Goal: Task Accomplishment & Management: Manage account settings

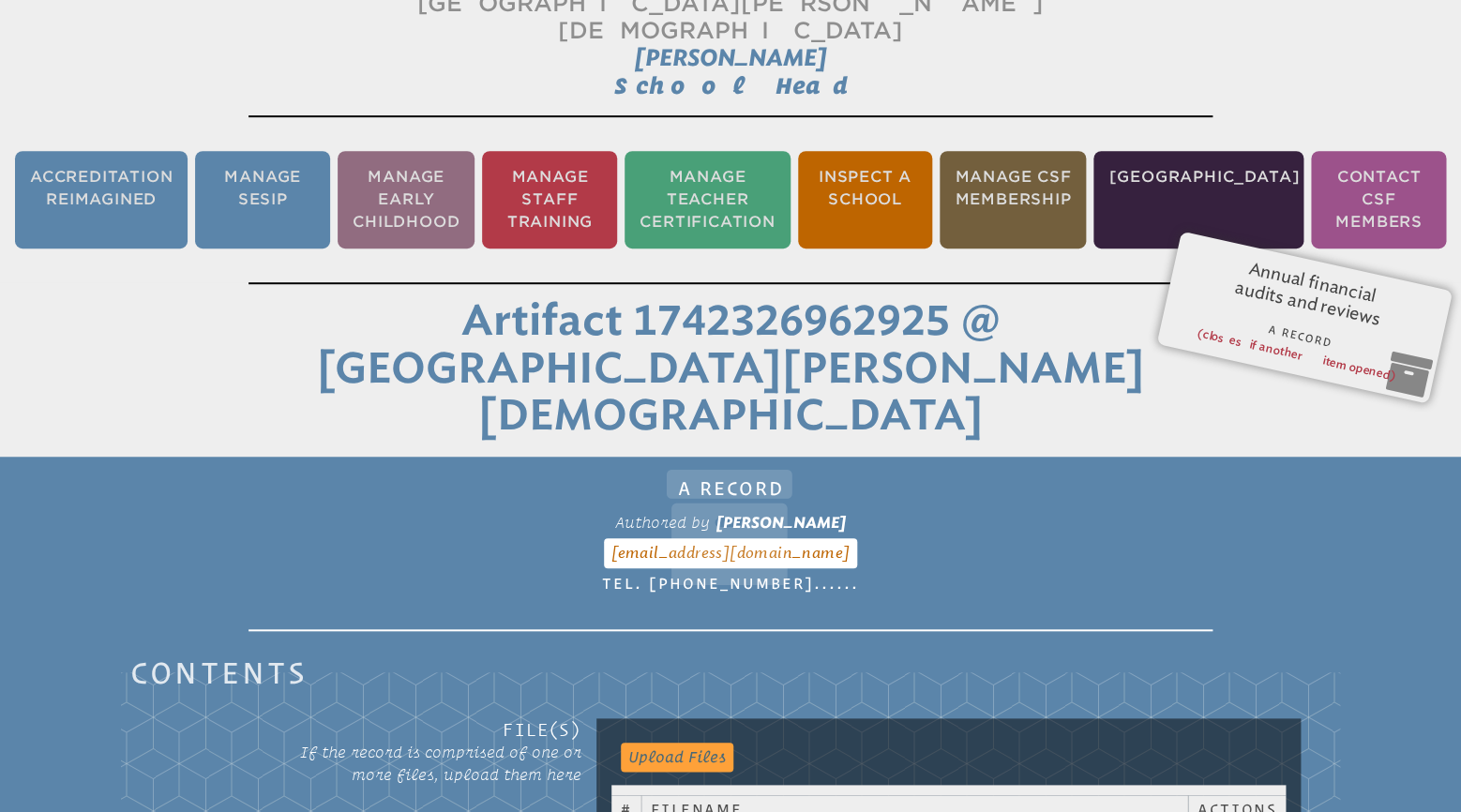
scroll to position [161, 0]
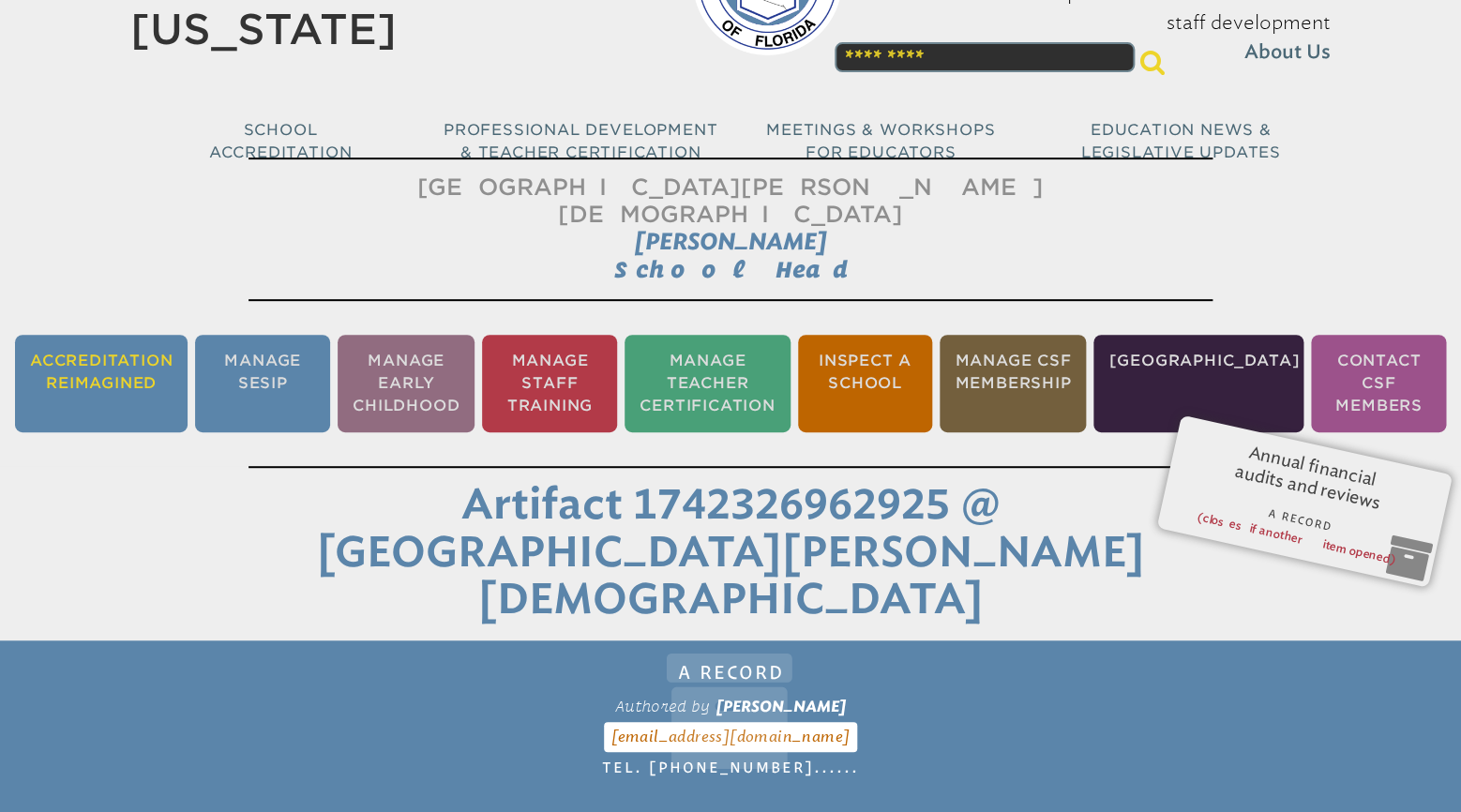
click at [125, 357] on li "Accreditation Reimagined" at bounding box center [101, 382] width 173 height 97
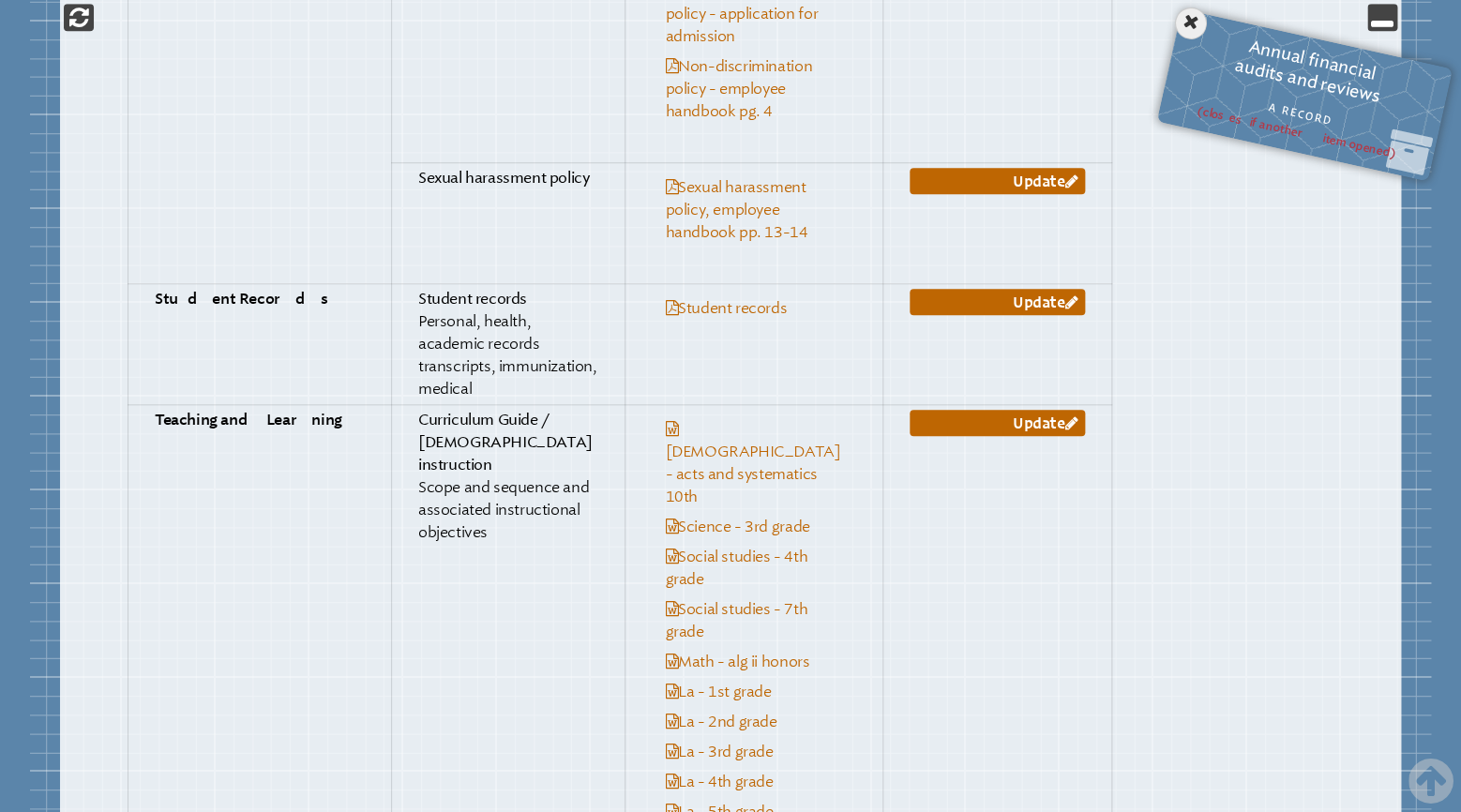
scroll to position [6216, 0]
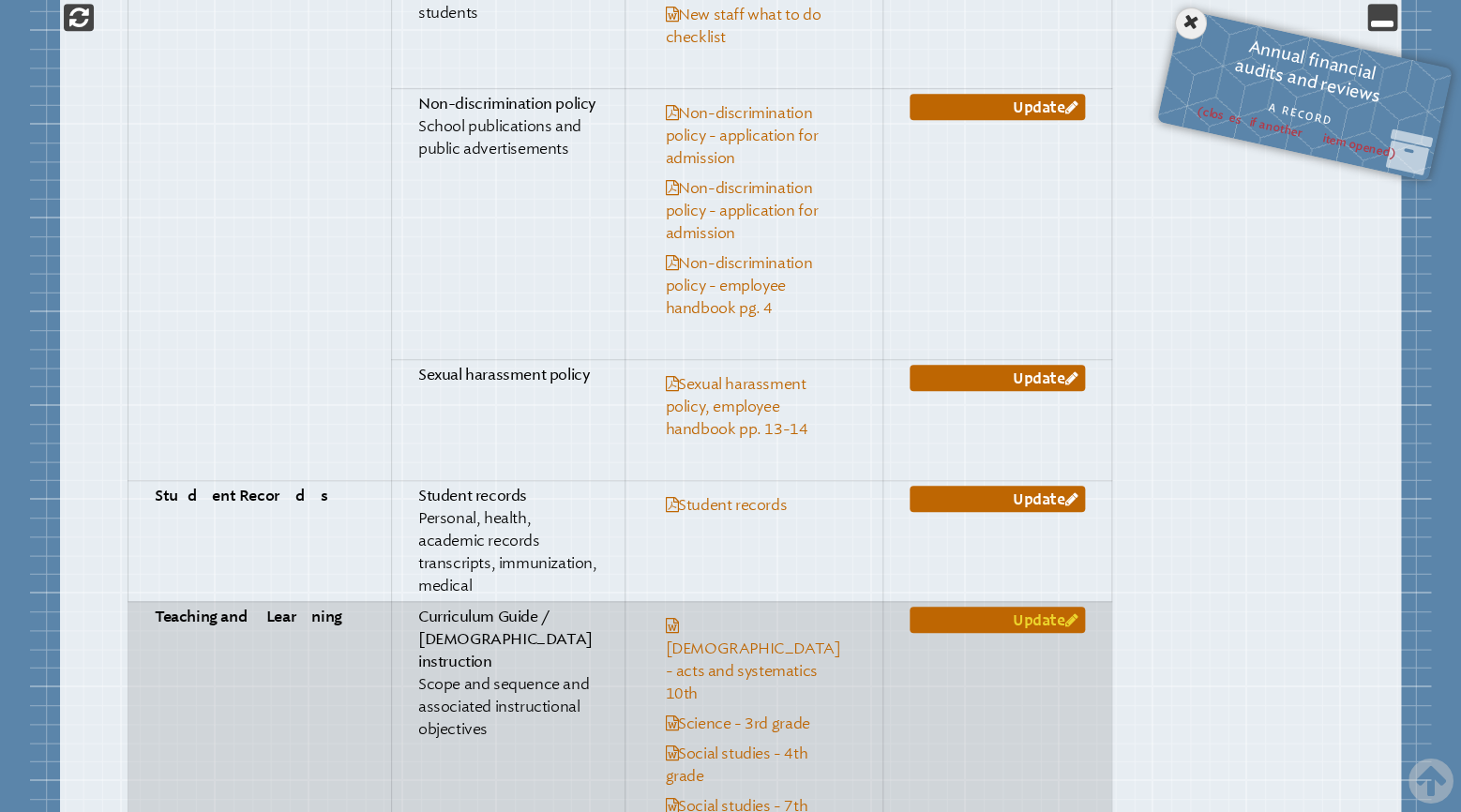
click at [927, 607] on link "Update" at bounding box center [997, 619] width 175 height 26
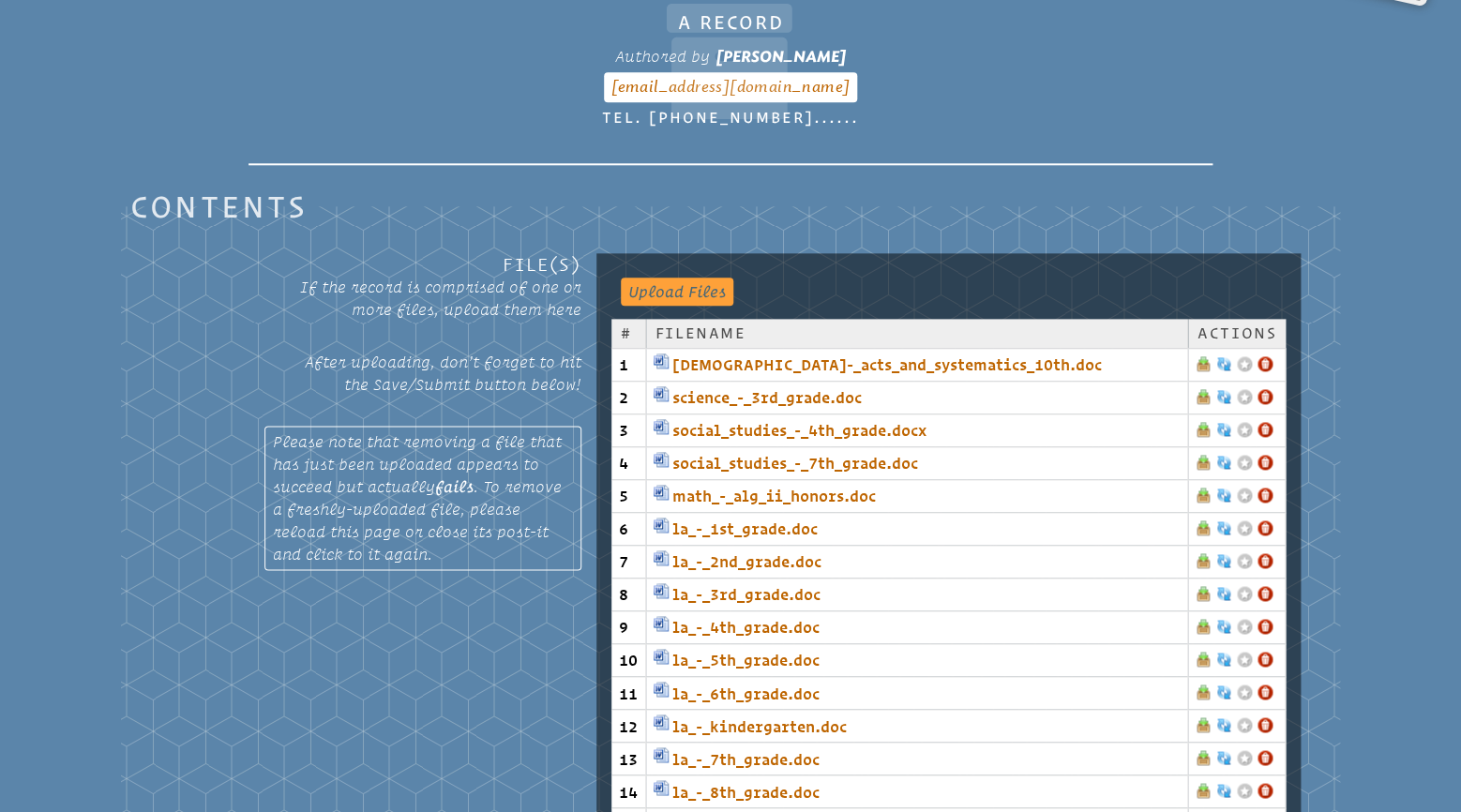
scroll to position [802, 0]
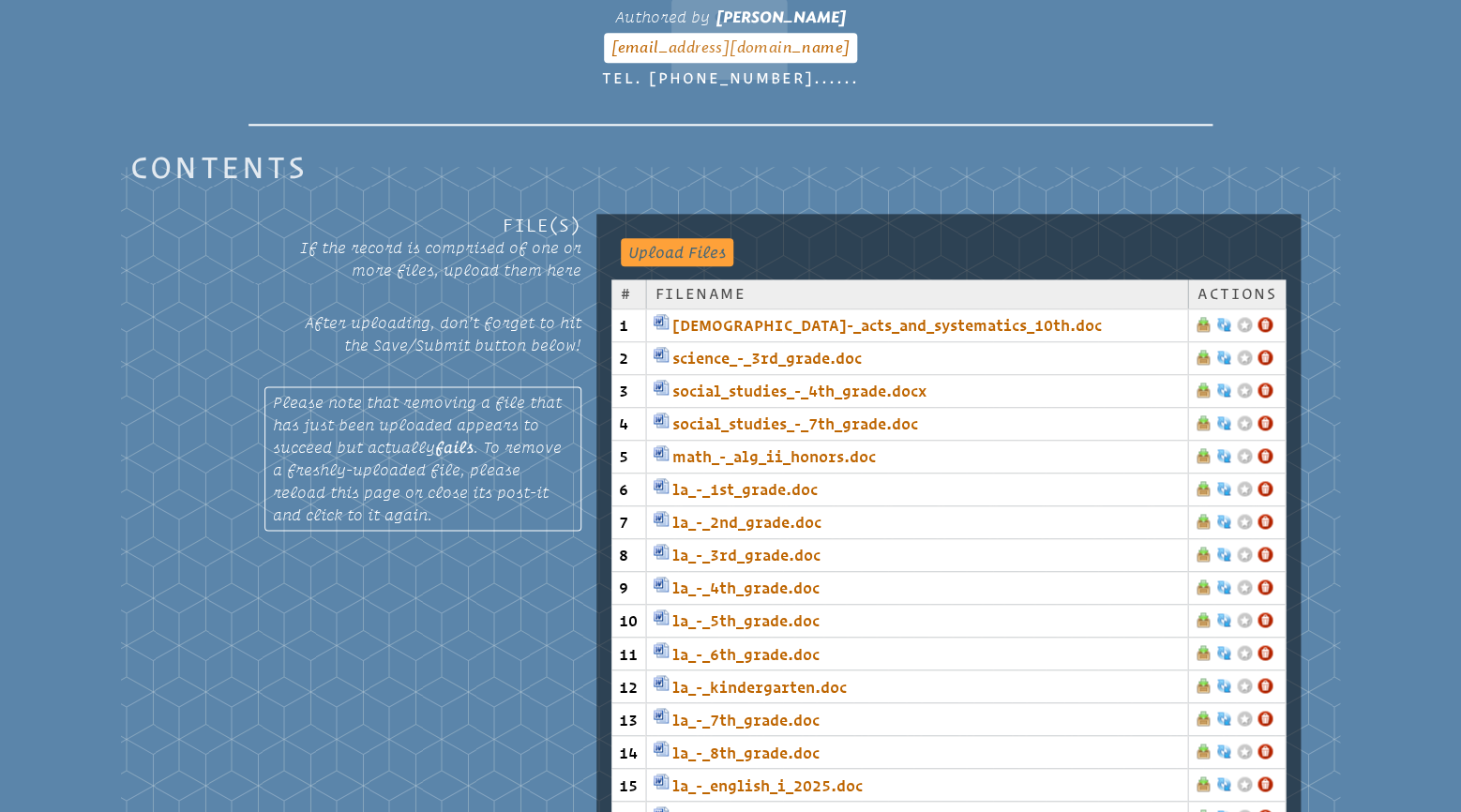
click at [1262, 317] on link at bounding box center [1265, 325] width 15 height 15
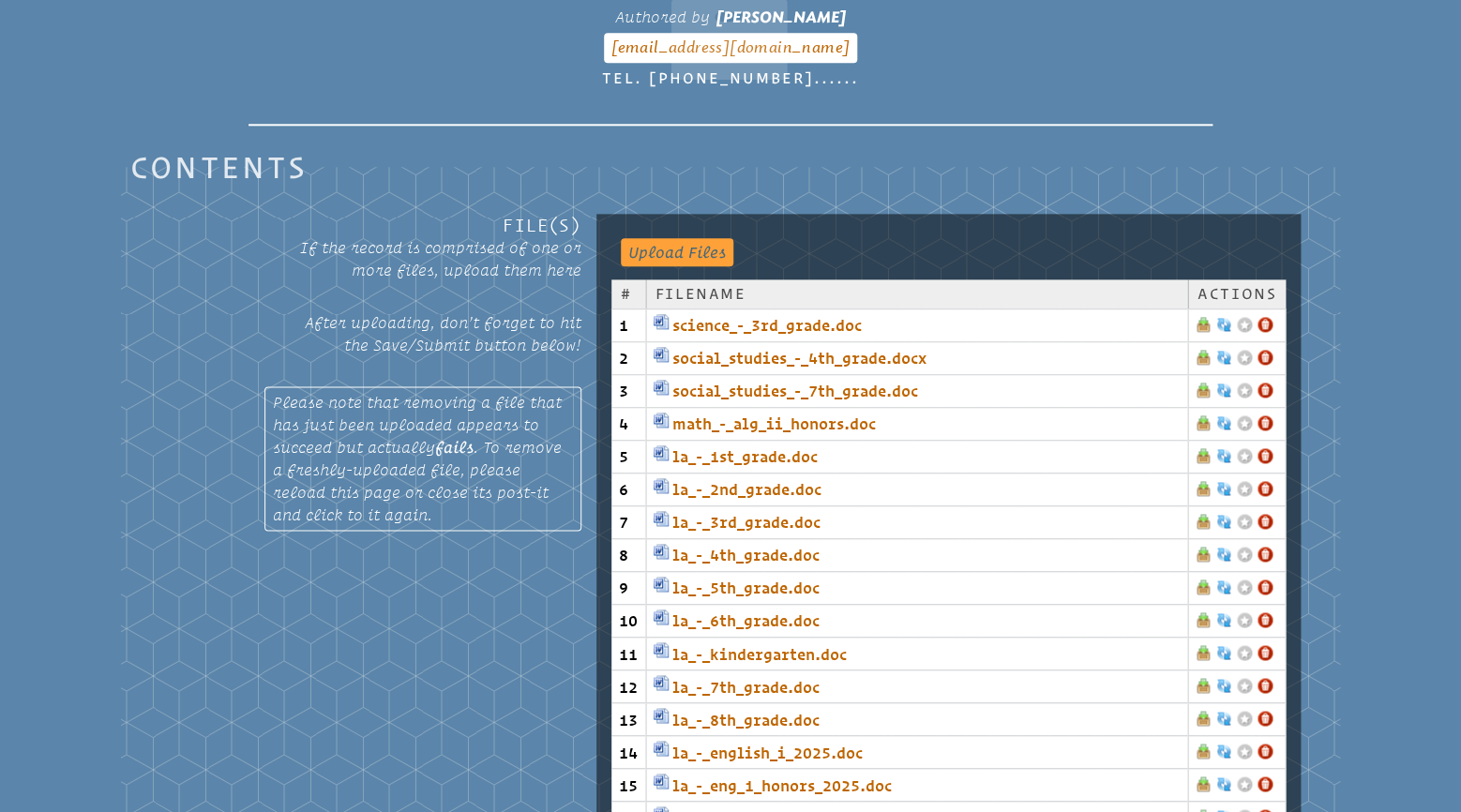
click at [1264, 317] on link at bounding box center [1265, 325] width 15 height 15
click at [1267, 317] on link at bounding box center [1265, 325] width 15 height 15
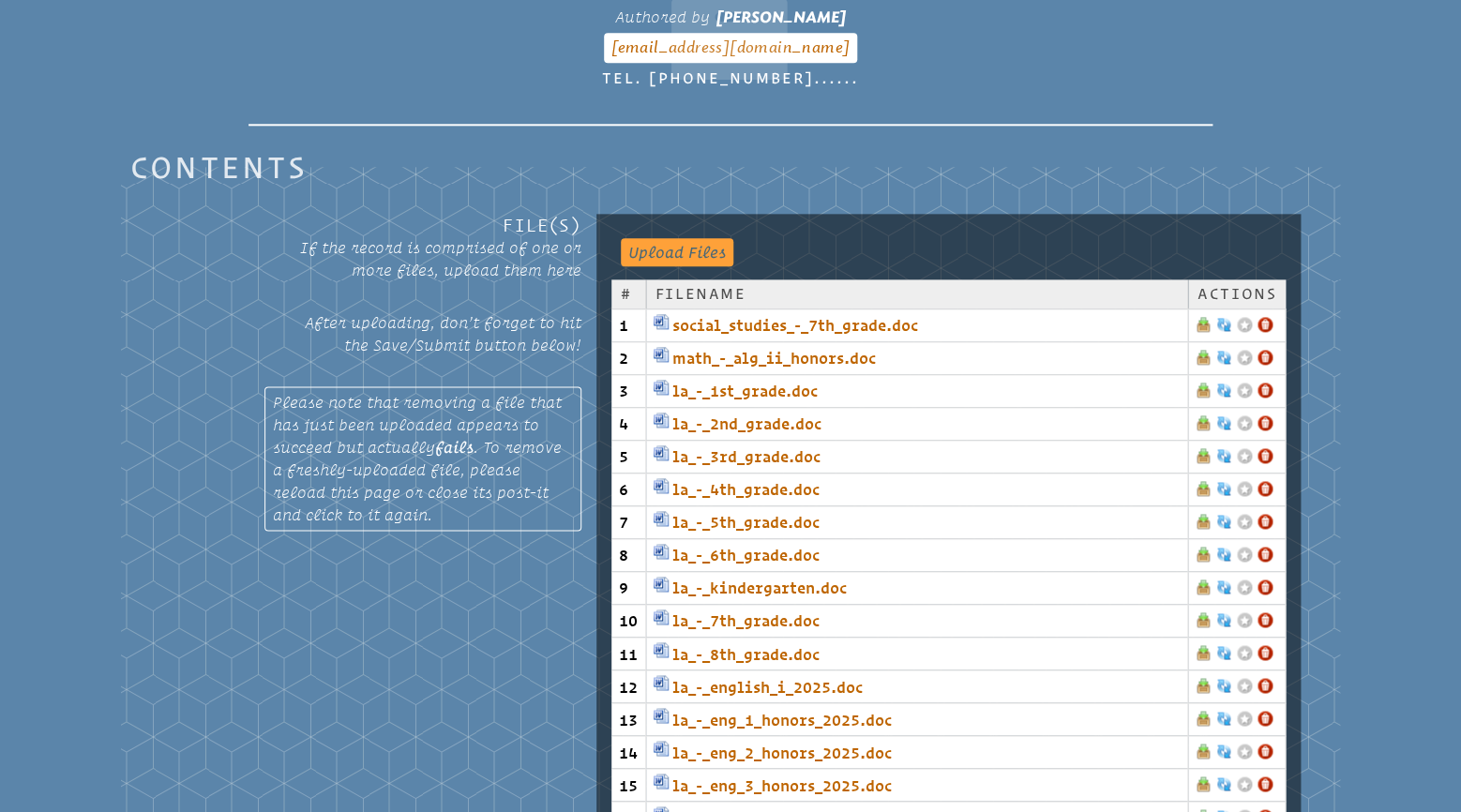
click at [1270, 317] on link at bounding box center [1265, 325] width 15 height 15
click at [1265, 317] on link at bounding box center [1265, 325] width 15 height 15
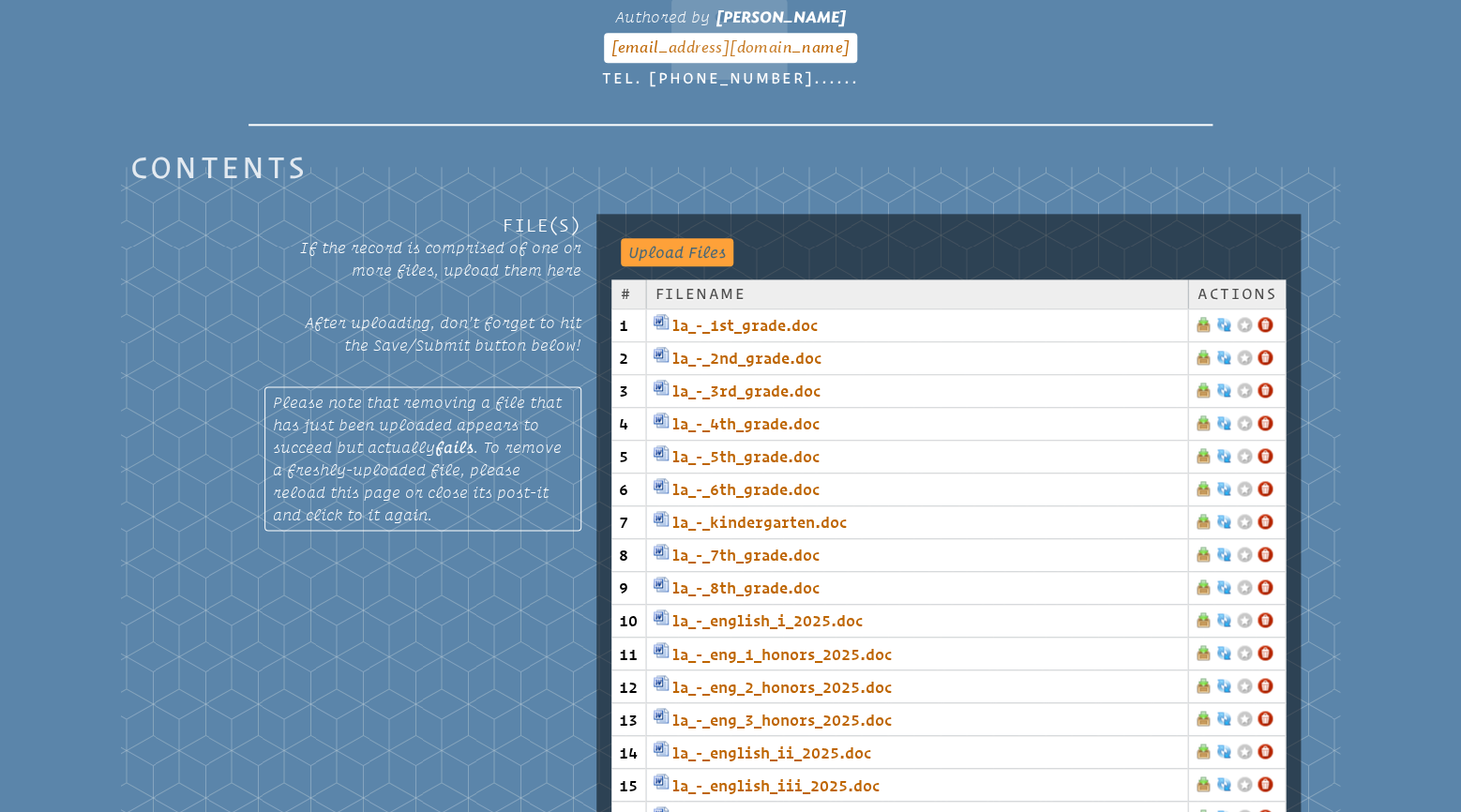
click at [1268, 317] on link at bounding box center [1265, 325] width 15 height 15
click at [1262, 317] on link at bounding box center [1265, 325] width 15 height 15
click at [1264, 317] on link at bounding box center [1265, 325] width 15 height 15
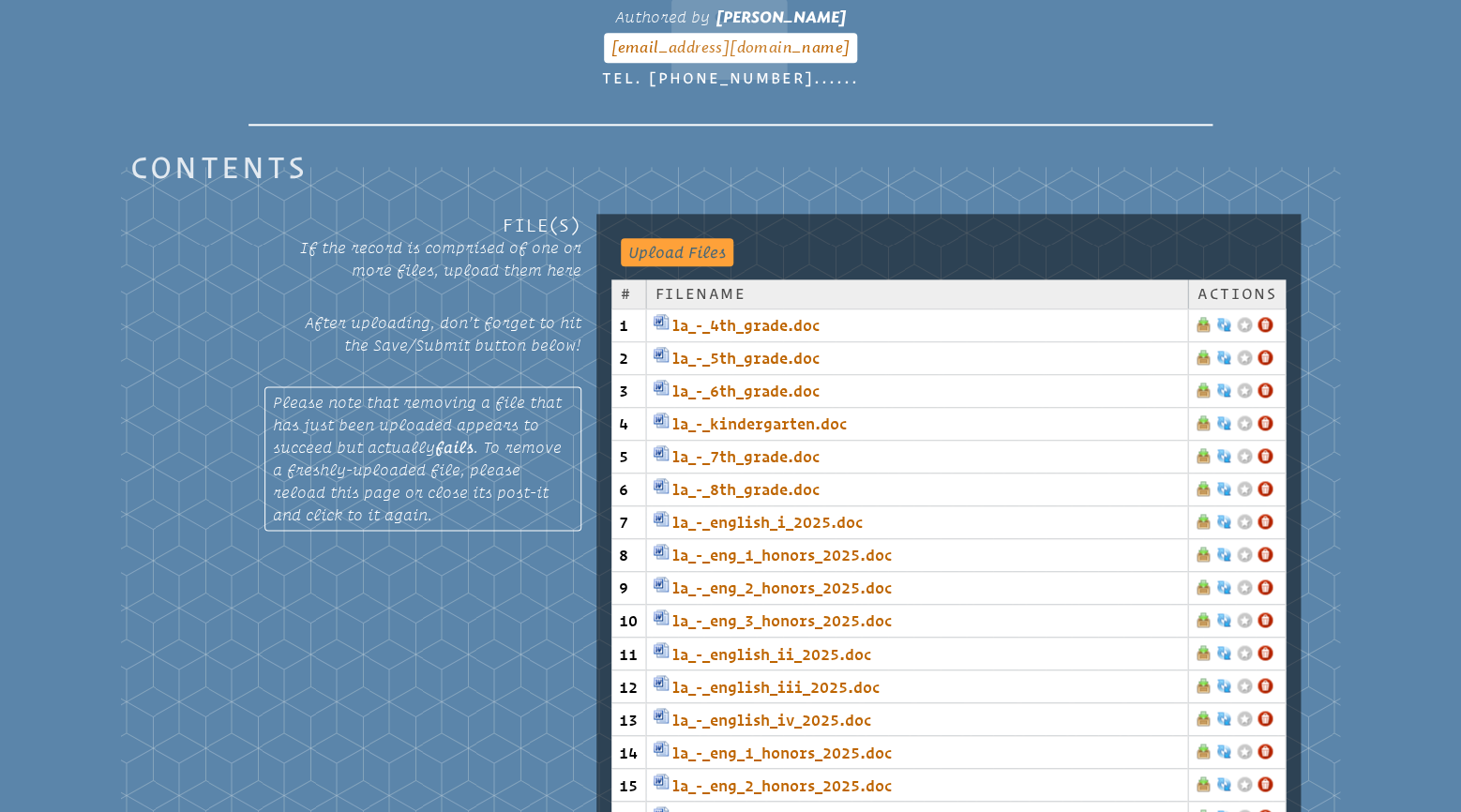
click at [1269, 317] on link at bounding box center [1265, 325] width 15 height 15
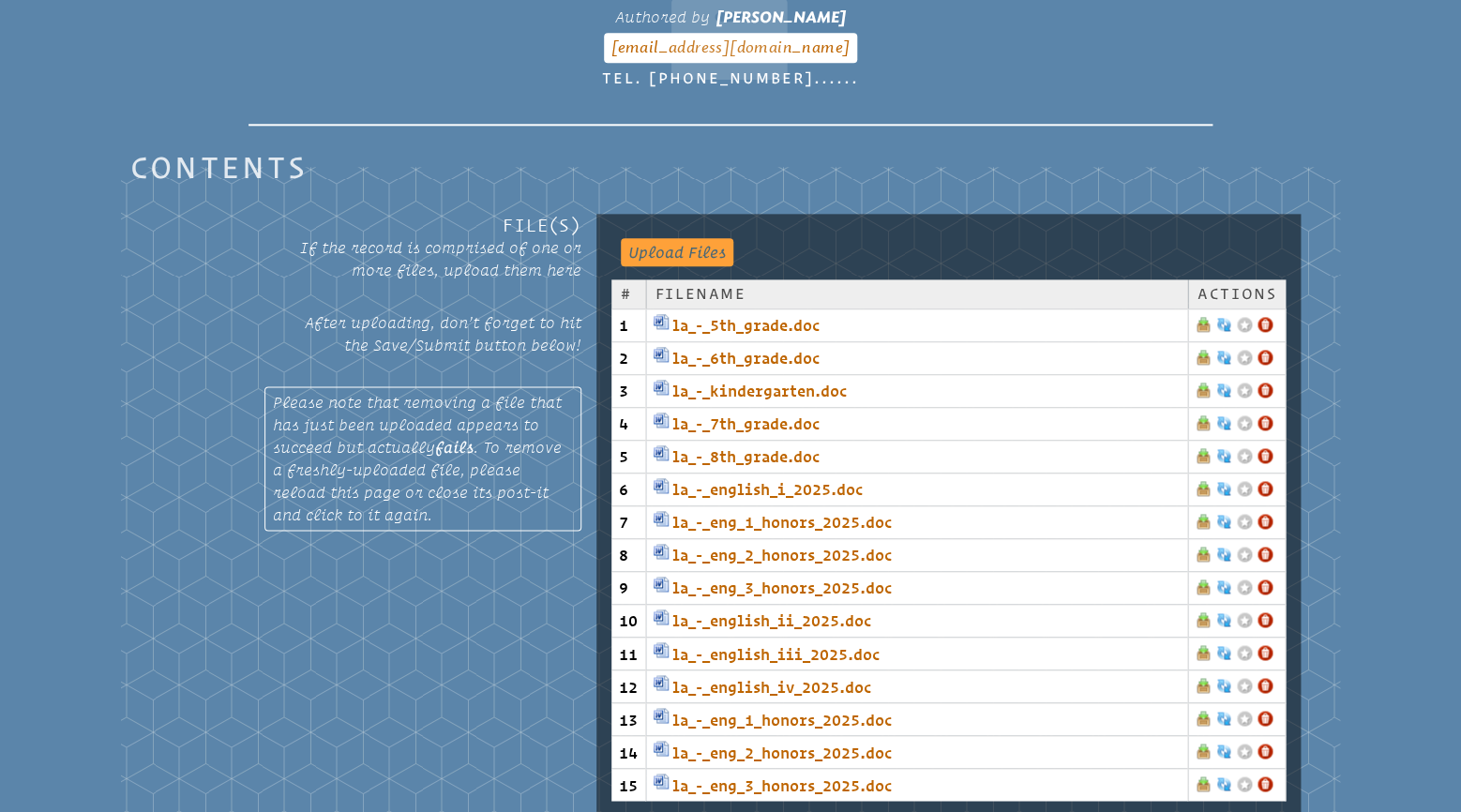
click at [1265, 317] on link at bounding box center [1265, 325] width 15 height 15
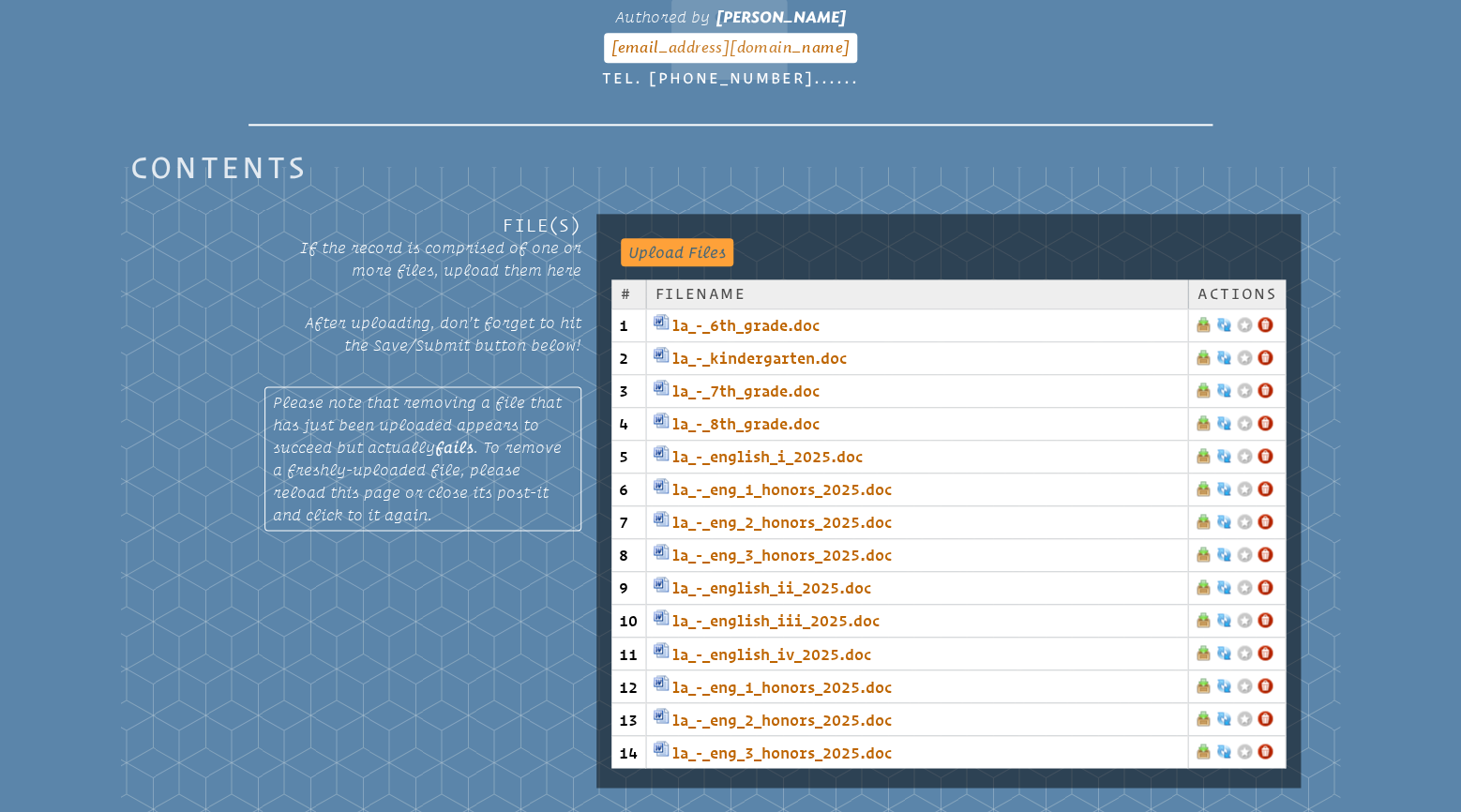
click at [1264, 317] on link at bounding box center [1265, 325] width 15 height 15
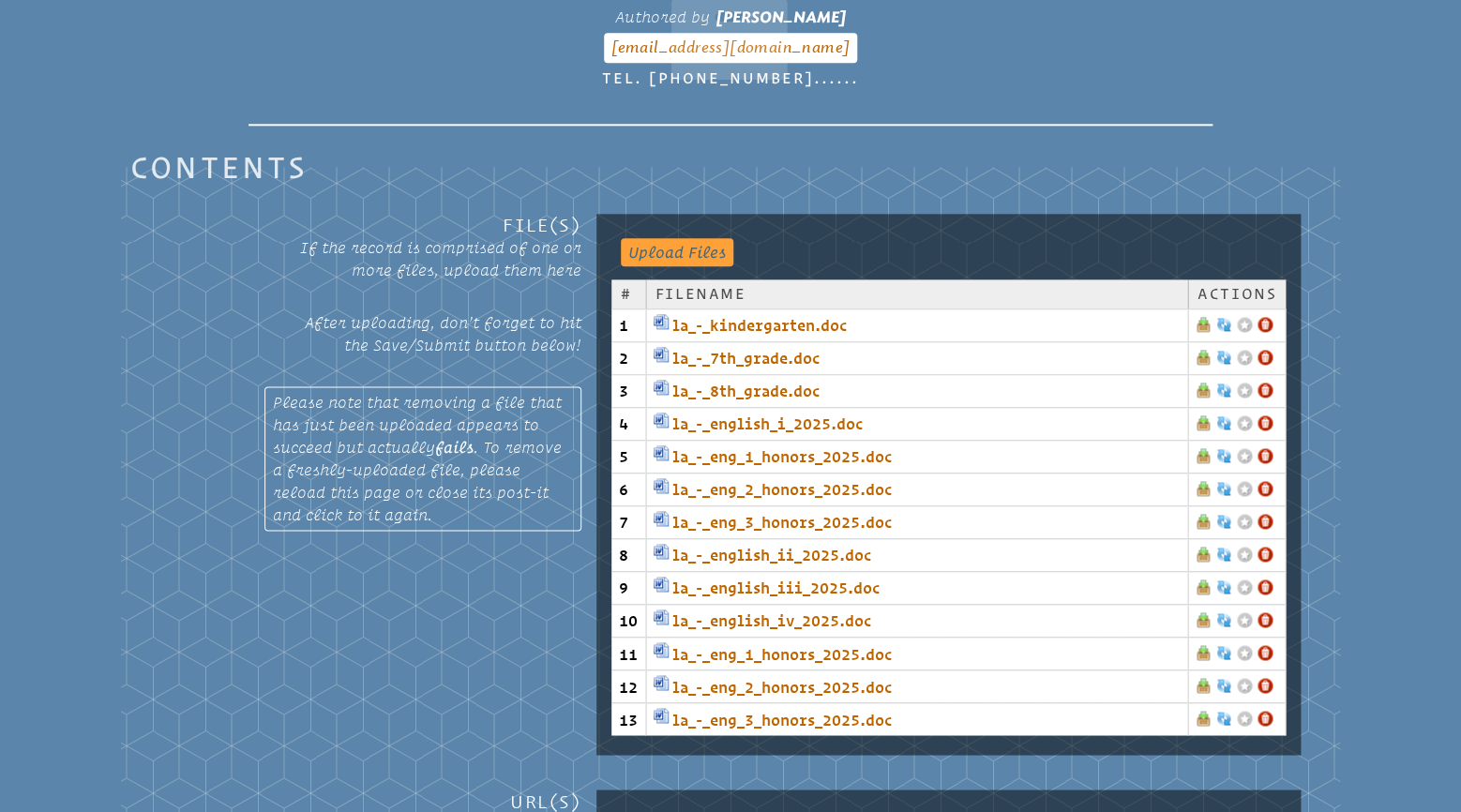
click at [1265, 317] on link at bounding box center [1265, 325] width 15 height 15
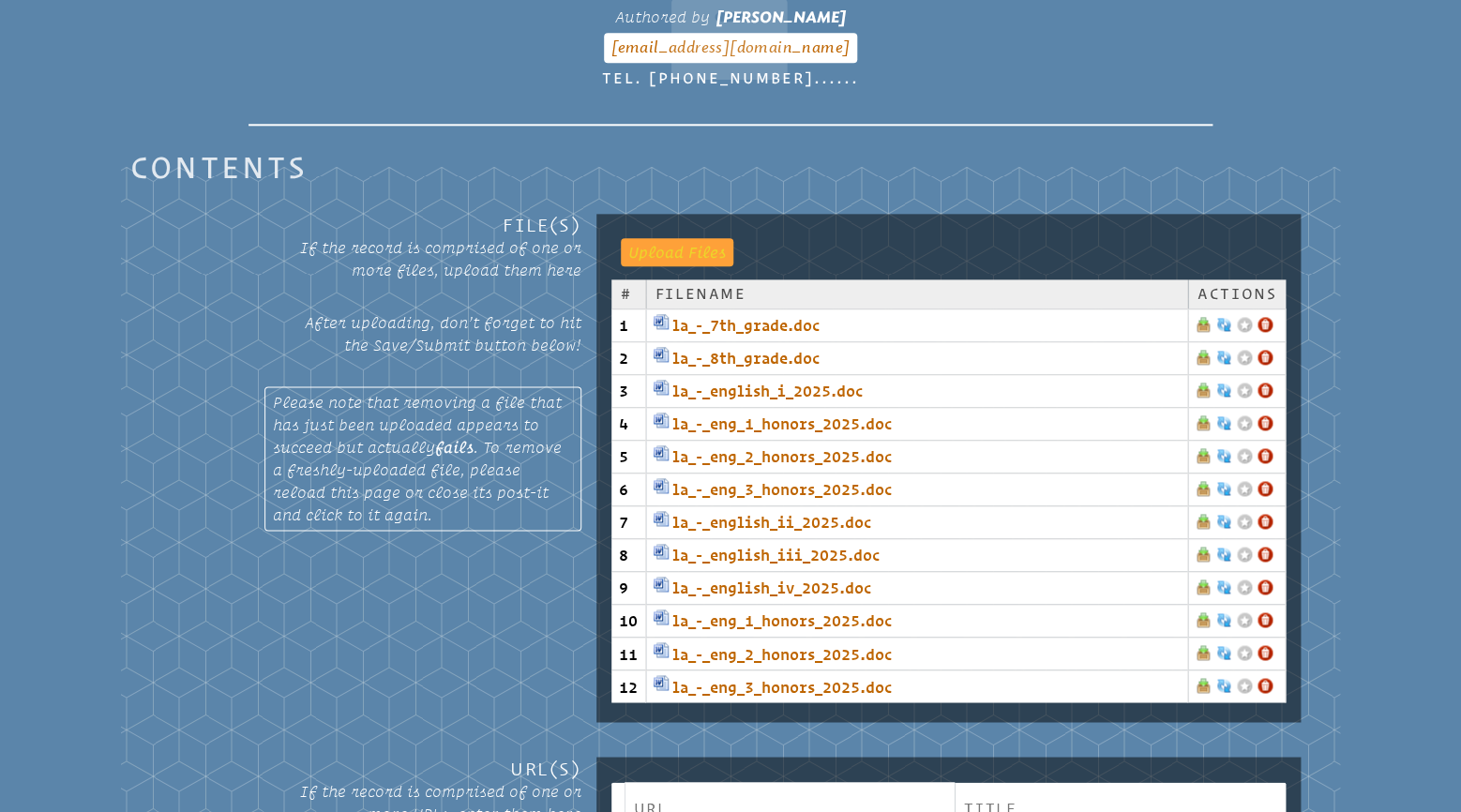
click at [705, 238] on input "file" at bounding box center [667, 250] width 93 height 26
type input "**********"
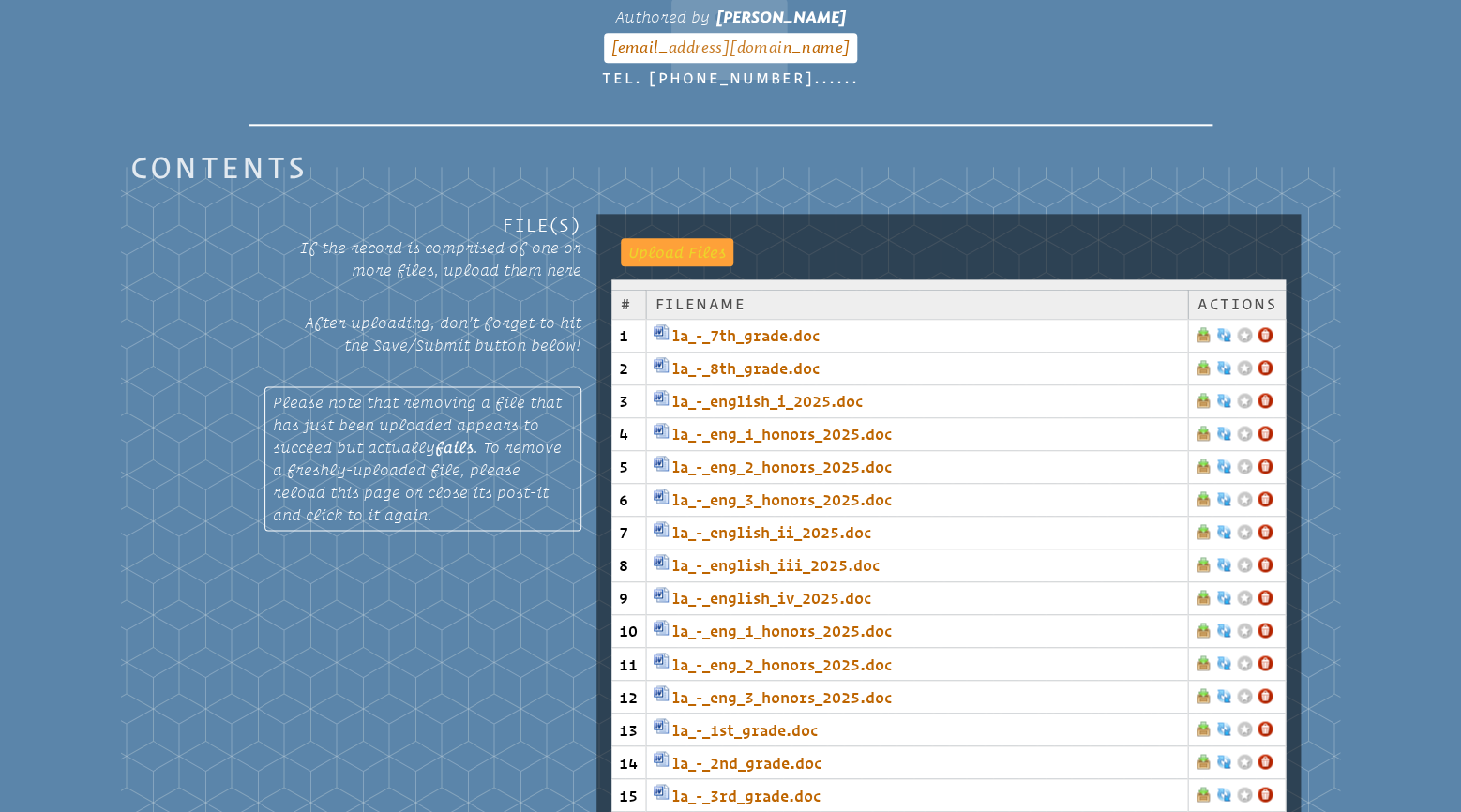
click at [679, 238] on input "file" at bounding box center [667, 250] width 93 height 26
type input "**********"
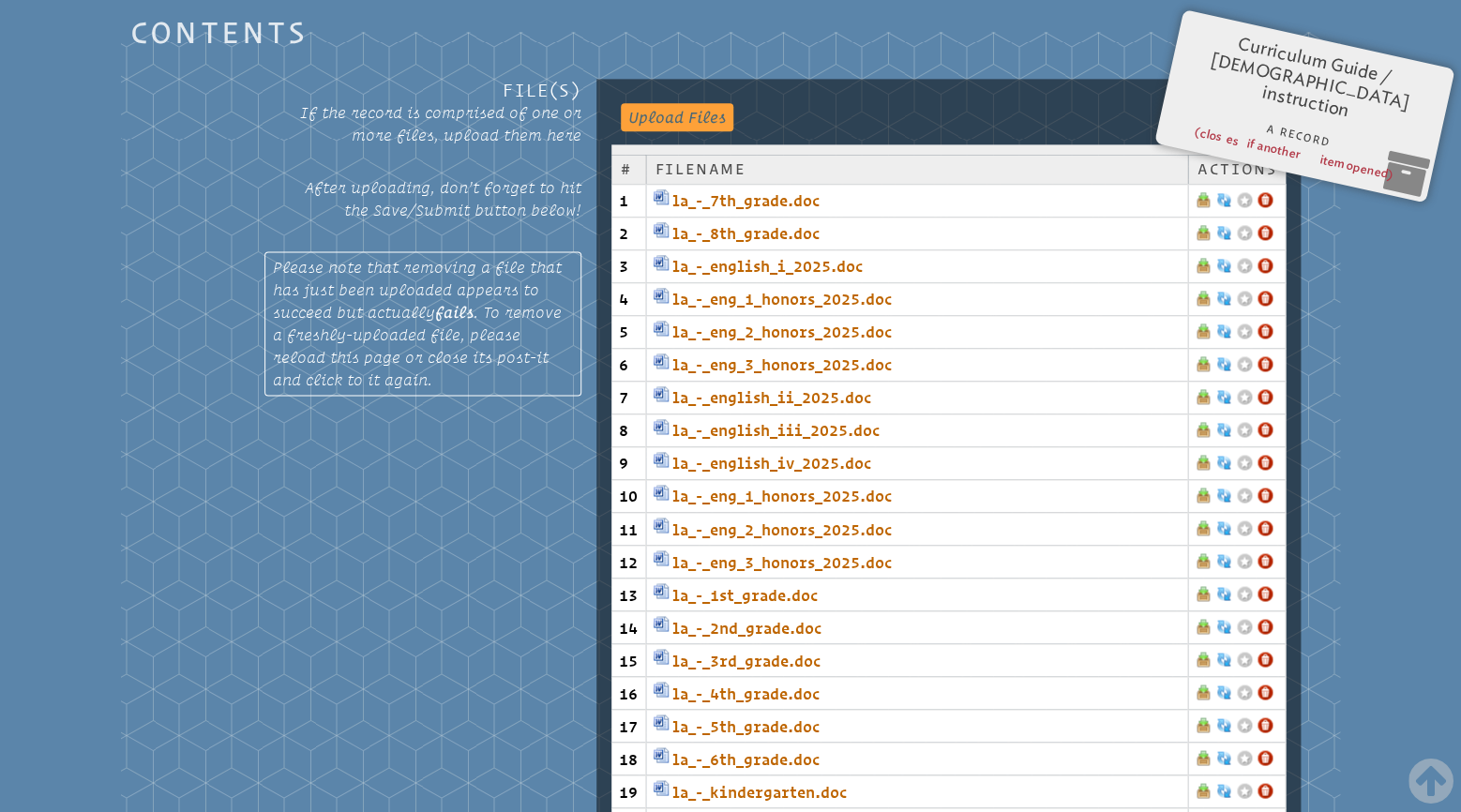
scroll to position [704, 0]
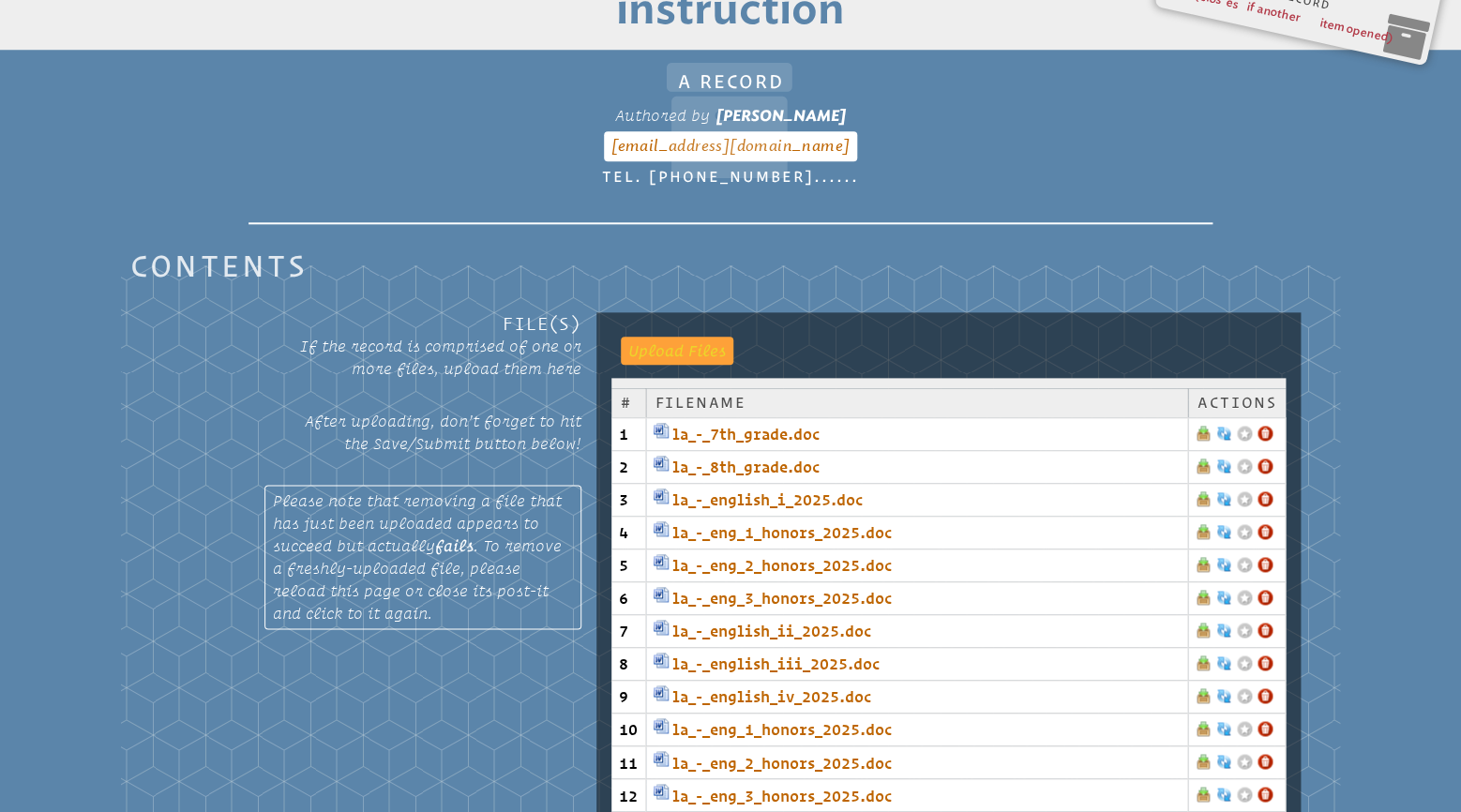
click at [700, 336] on input "file" at bounding box center [667, 349] width 93 height 26
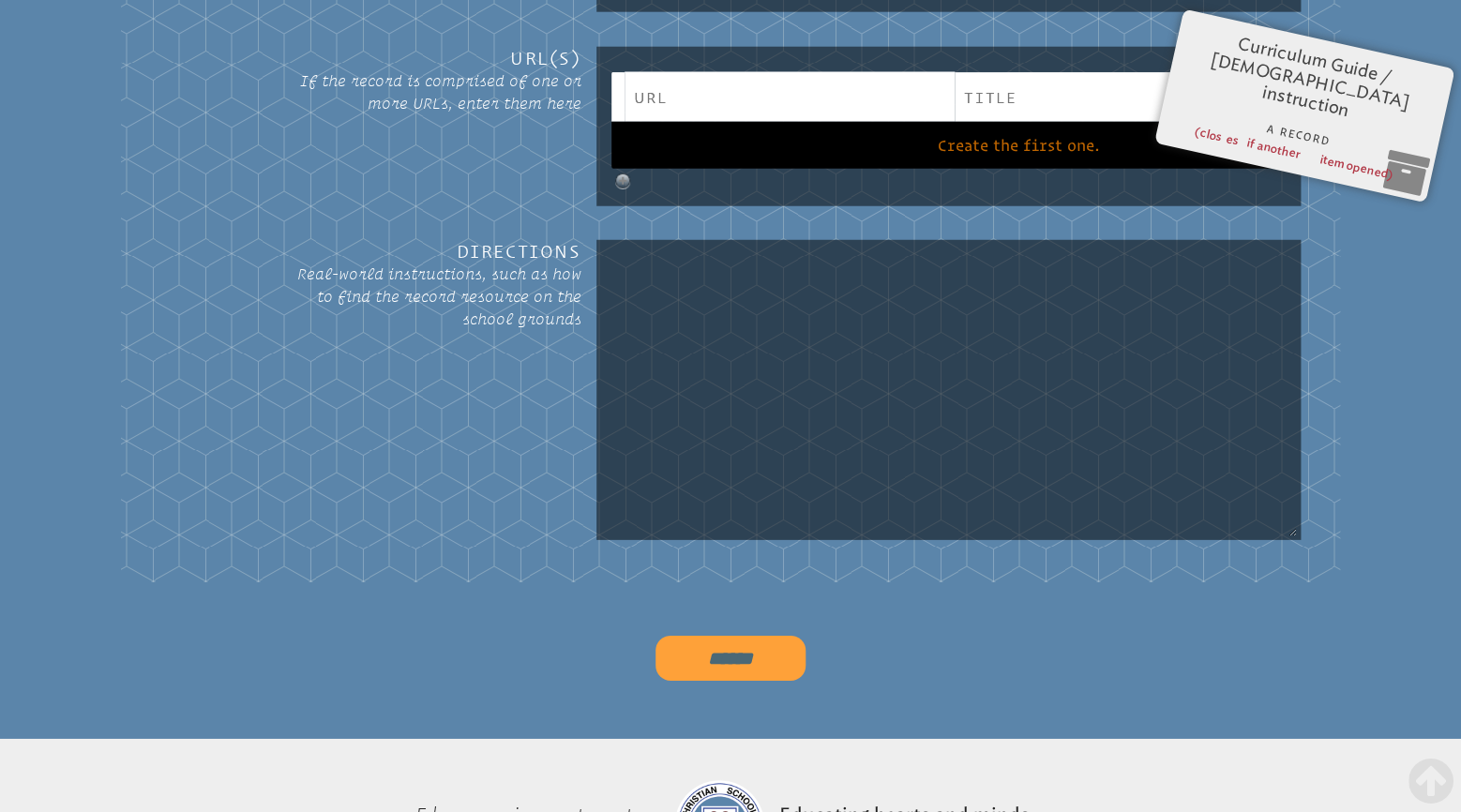
scroll to position [1983, 0]
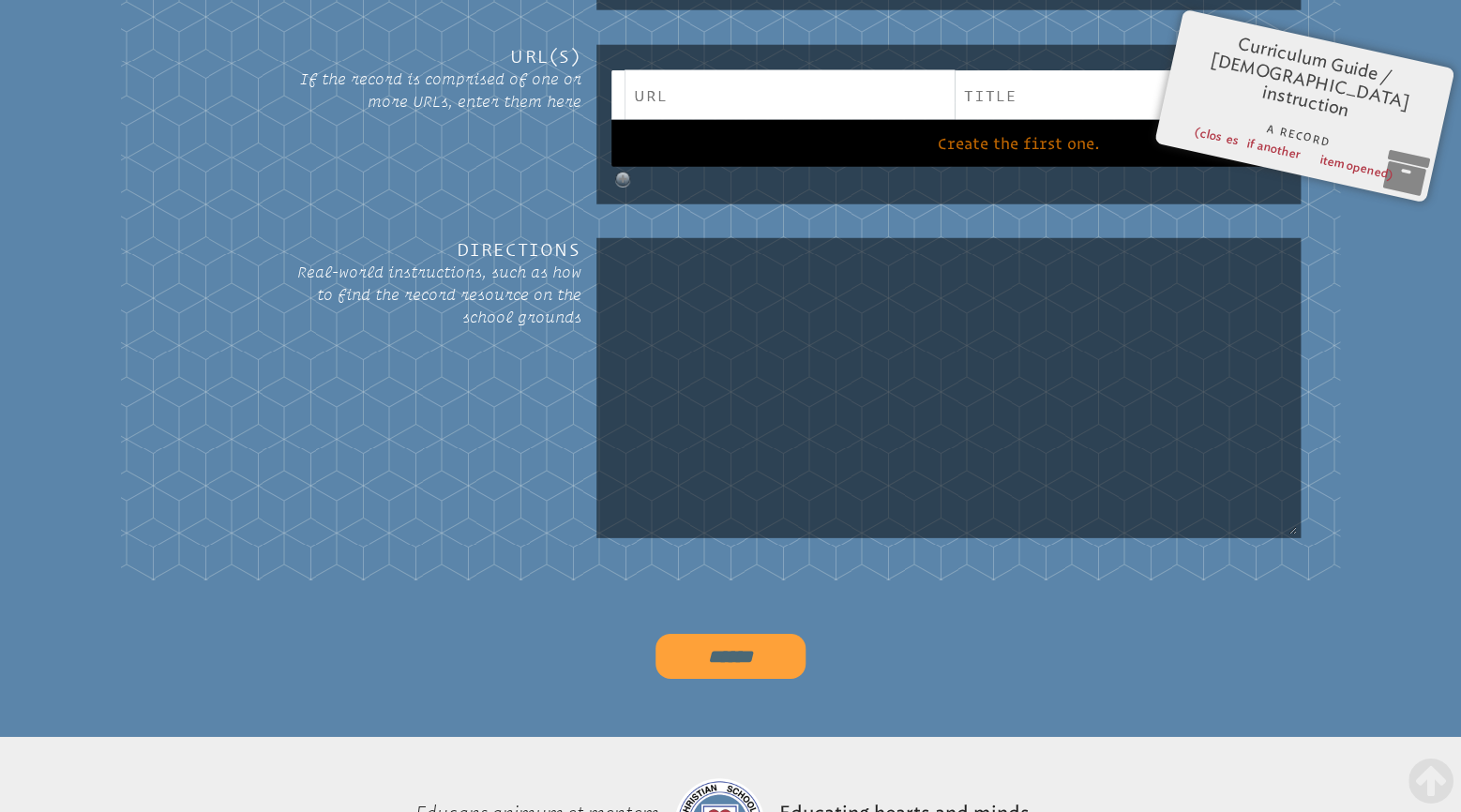
click at [716, 634] on input "******" at bounding box center [730, 656] width 150 height 45
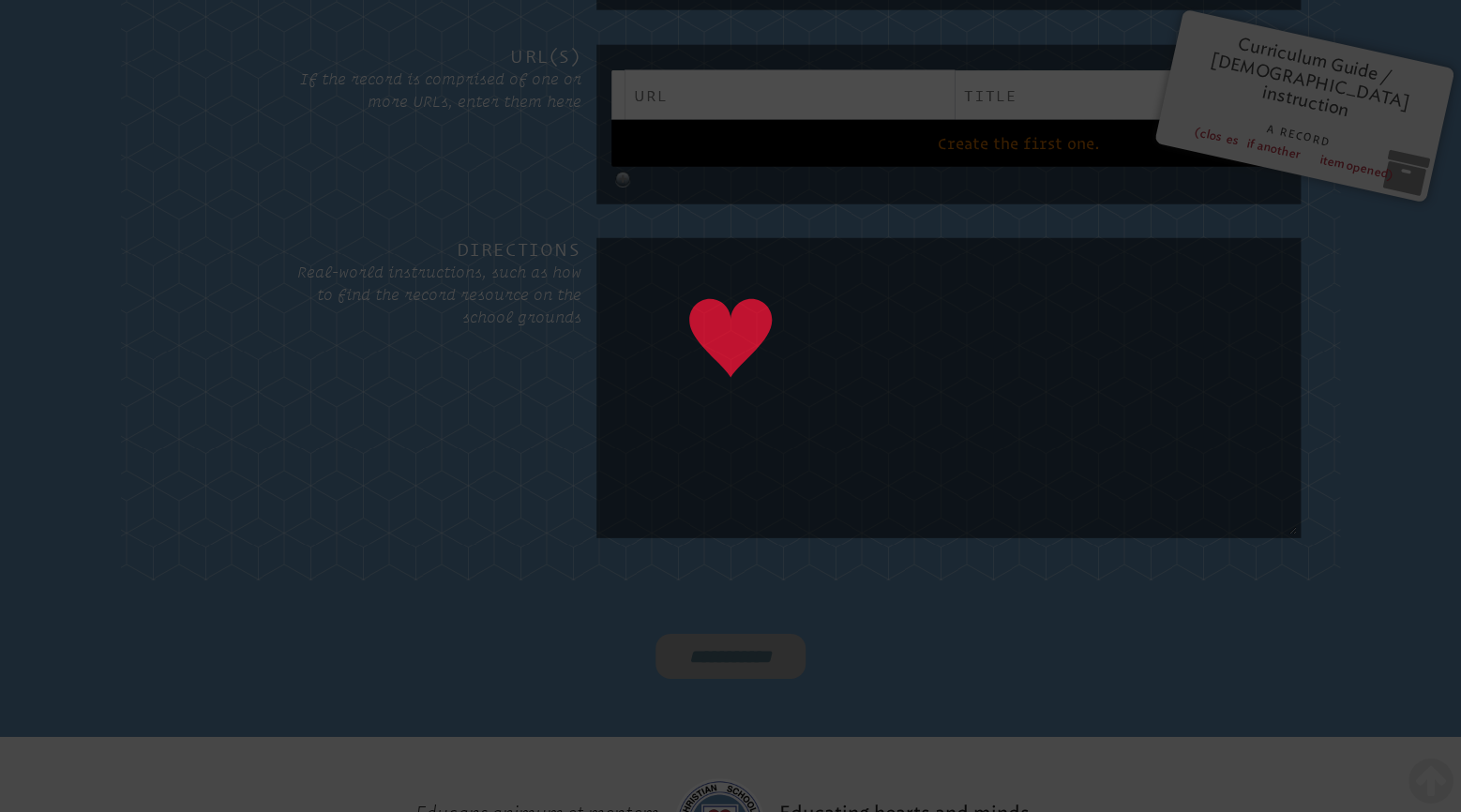
type input "******"
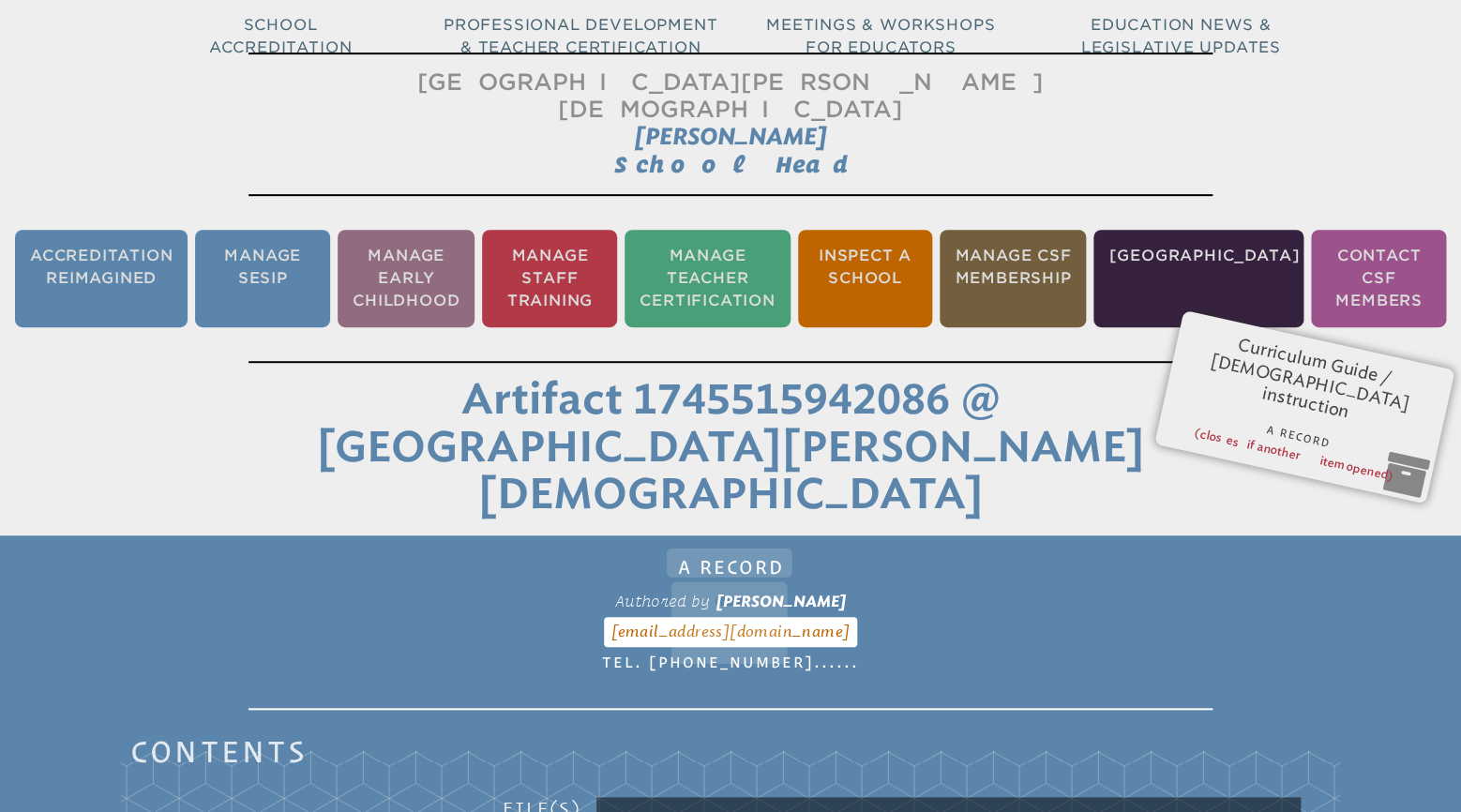
scroll to position [161, 0]
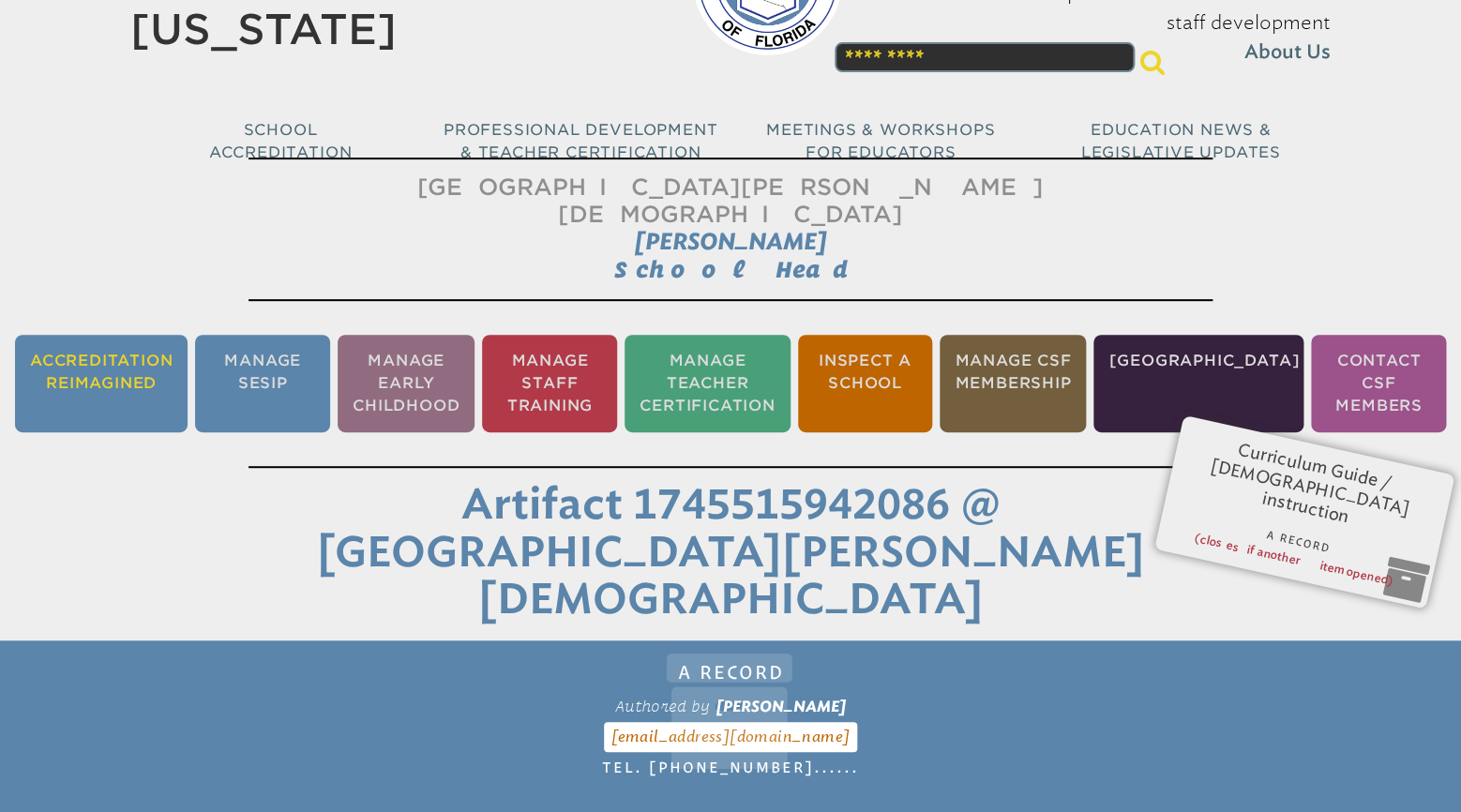
click at [115, 348] on li "Accreditation Reimagined" at bounding box center [101, 382] width 173 height 97
